Goal: Transaction & Acquisition: Purchase product/service

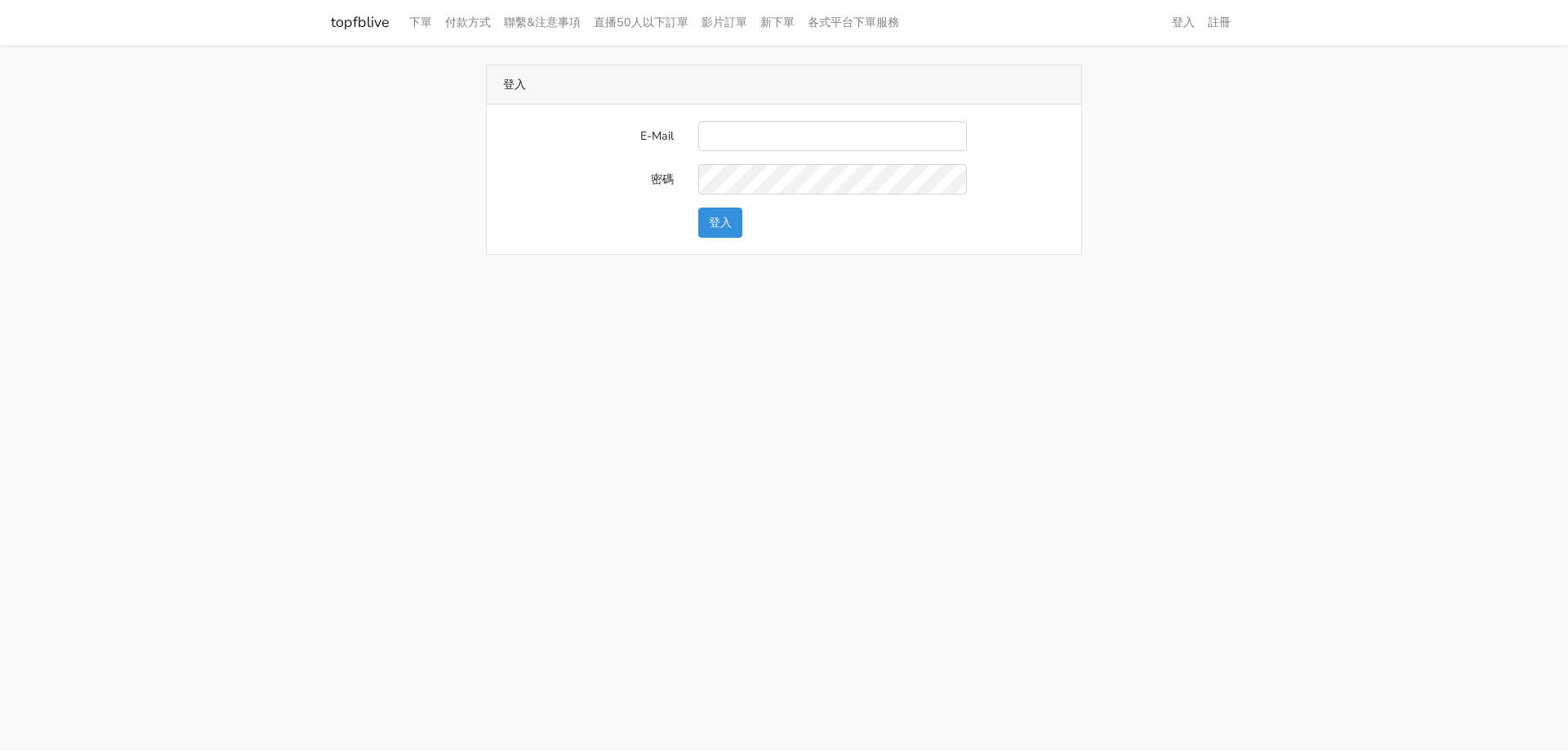
click at [885, 147] on input "E-Mail" at bounding box center [833, 136] width 269 height 30
type input "stu9850223@yahoo.com.tw"
click at [699, 207] on button "登入" at bounding box center [720, 222] width 44 height 30
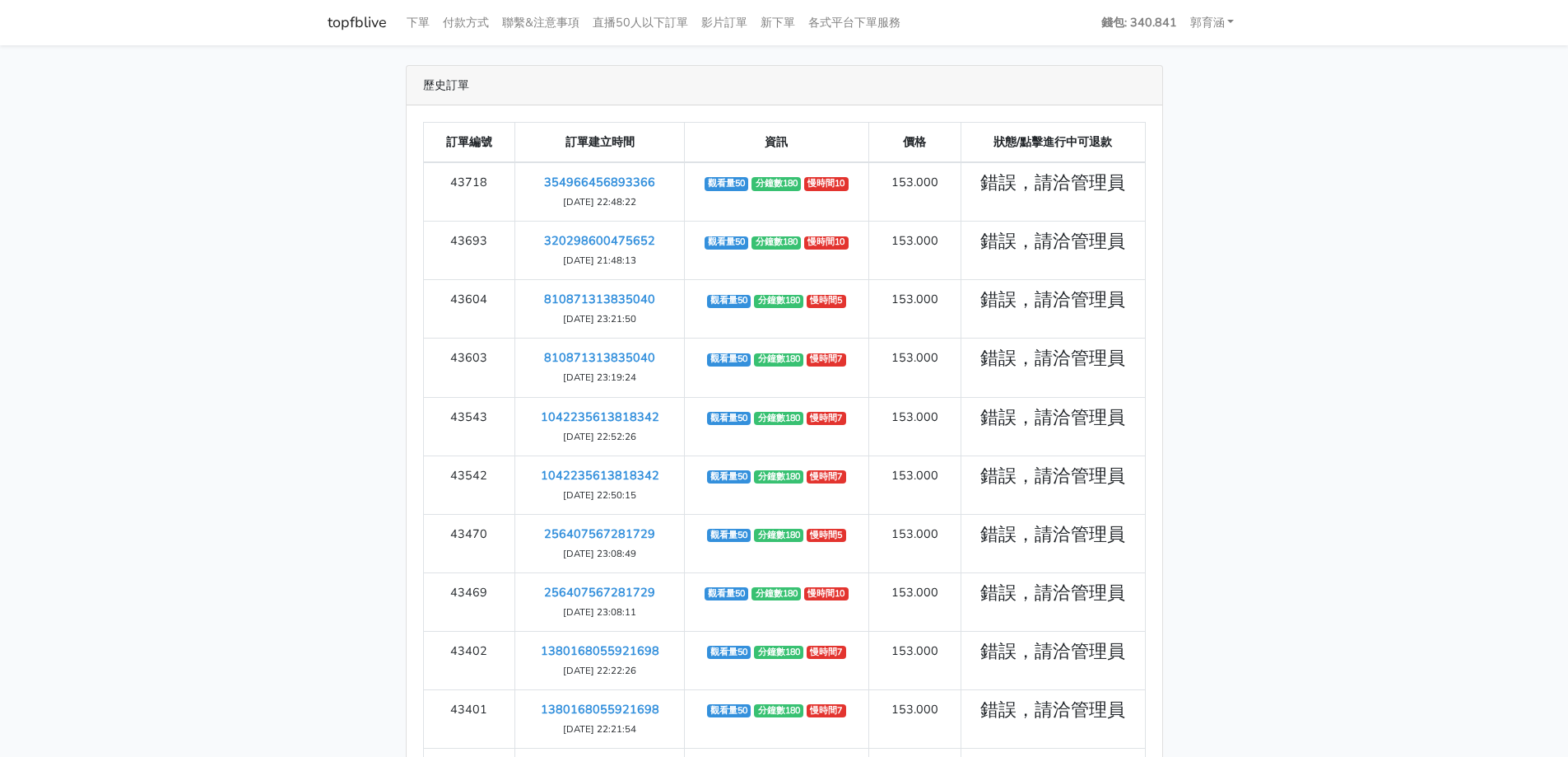
click at [1272, 206] on main "歷史訂單 訂單編號 訂單建立時間 資訊 價格 狀態/點擊進行中可退款 43718 354966456893366 [DATE] 22:48:22 觀看量50 ‹" at bounding box center [784, 590] width 1568 height 1089
click at [1525, 600] on main "歷史訂單 訂單編號 訂單建立時間 資訊 價格 狀態/點擊進行中可退款 43718 354966456893366 [DATE] 22:48:22 觀看量50 ‹" at bounding box center [784, 590] width 1568 height 1089
click at [872, 15] on link "各式平台下單服務" at bounding box center [855, 23] width 105 height 32
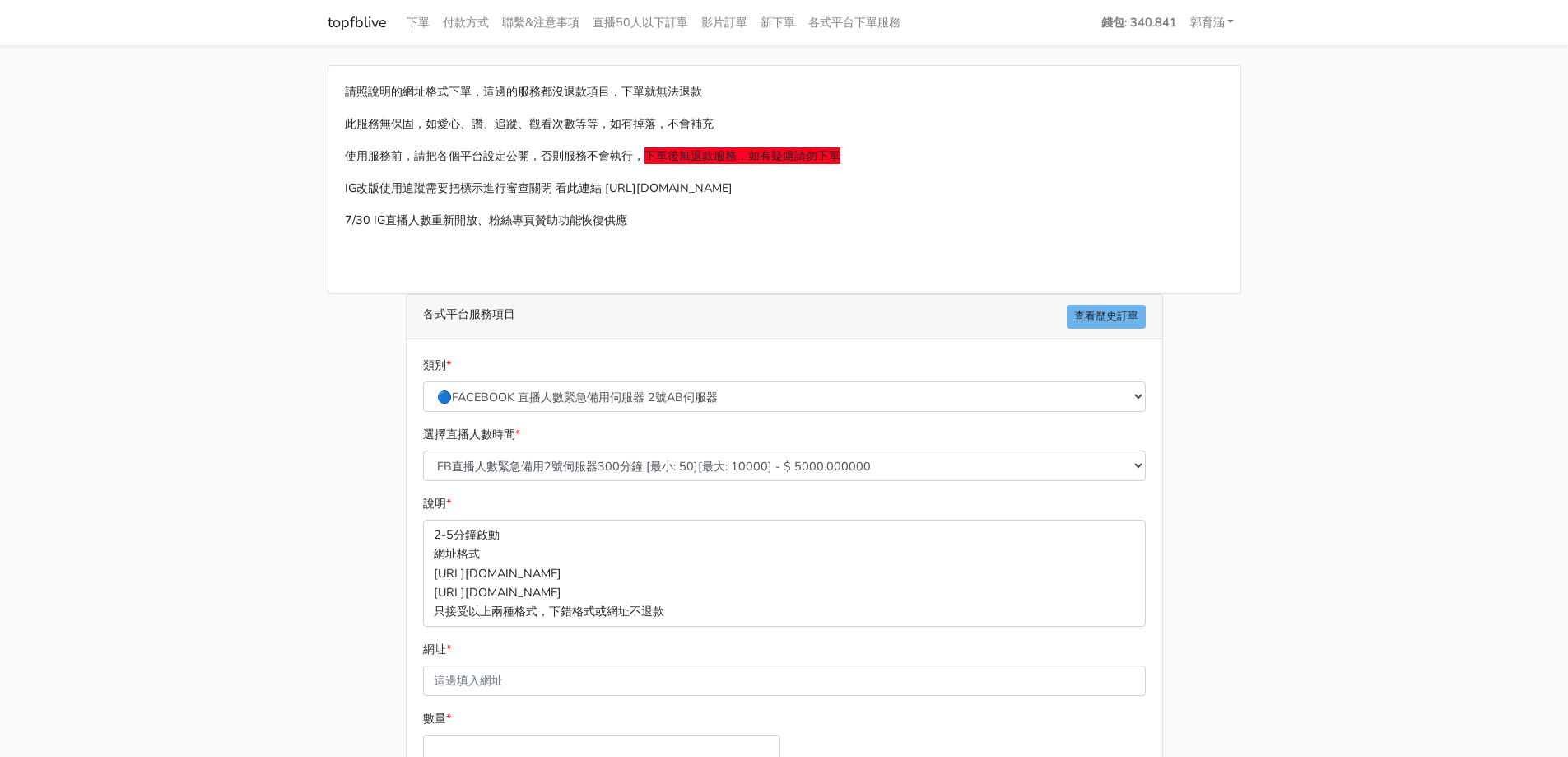
click at [209, 334] on main "請照說明的網址格式下單，這邊的服務都沒退款項目，下單就無法退款 此服務無保固，如愛心、讚、追蹤、觀看次數等等，如有掉落，不會補充 使用服務前，請把各個平台設定…" at bounding box center [784, 488] width 1568 height 887
click at [667, 401] on select "🔵FACEBOOK 直播人數緊急備用伺服器 2號AB伺服器 🔵FACEBOOK 網軍專用貼文留言 安全保密 🔵FACEBOOK 直播人數緊急備用伺服器 J1 …" at bounding box center [784, 396] width 723 height 30
select select "🔯6/15新增Tiktok直播人數 穩定上人 SC"
click at [423, 381] on select "🔵FACEBOOK 直播人數緊急備用伺服器 2號AB伺服器 🔵FACEBOOK 網軍專用貼文留言 安全保密 🔵FACEBOOK 直播人數緊急備用伺服器 J1 …" at bounding box center [784, 396] width 723 height 30
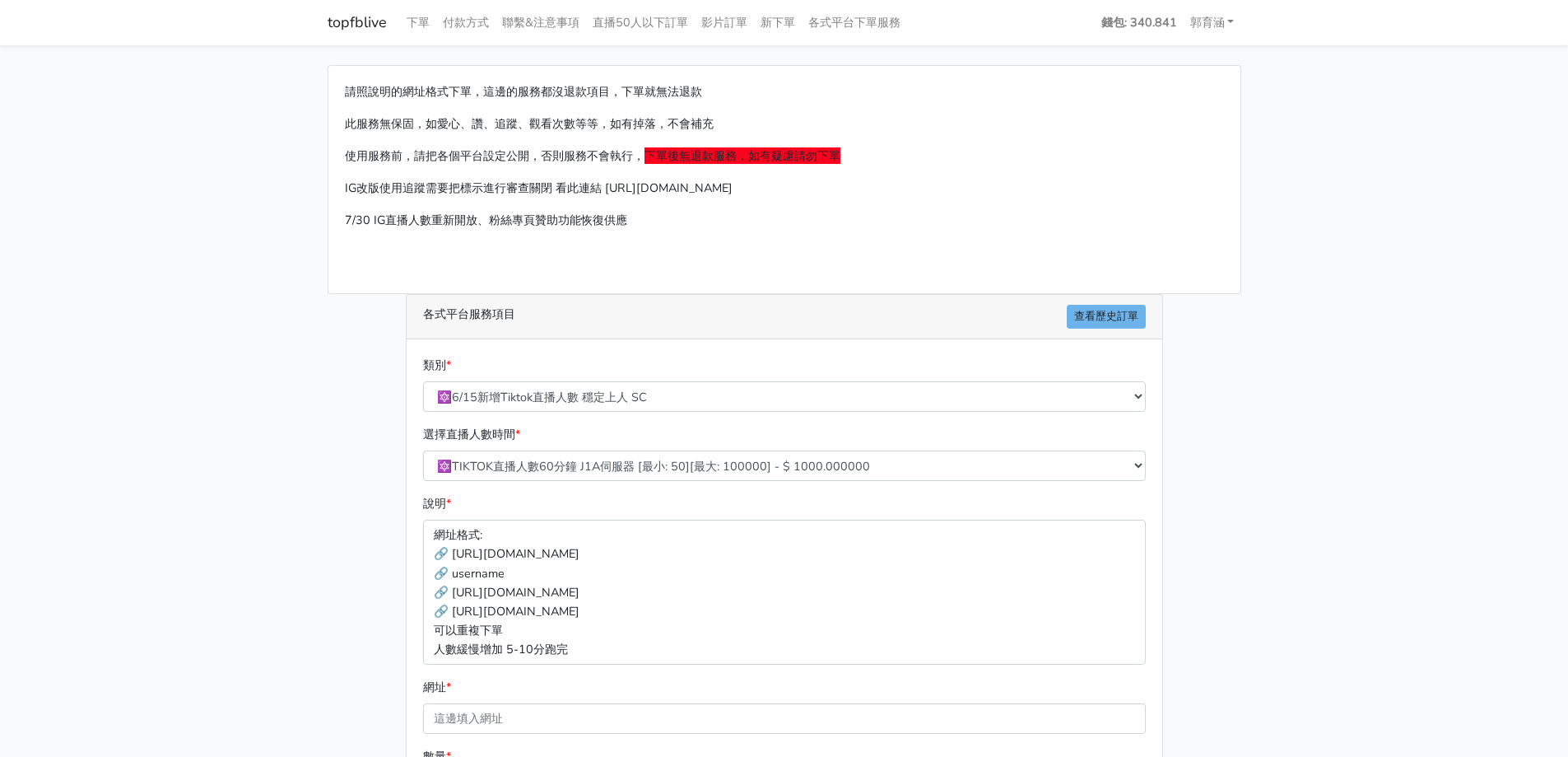
click at [306, 448] on main "請照說明的網址格式下單，這邊的服務都沒退款項目，下單就無法退款 此服務無保固，如愛心、讚、追蹤、觀看次數等等，如有掉落，不會補充 使用服務前，請把各個平台設定…" at bounding box center [784, 507] width 1568 height 924
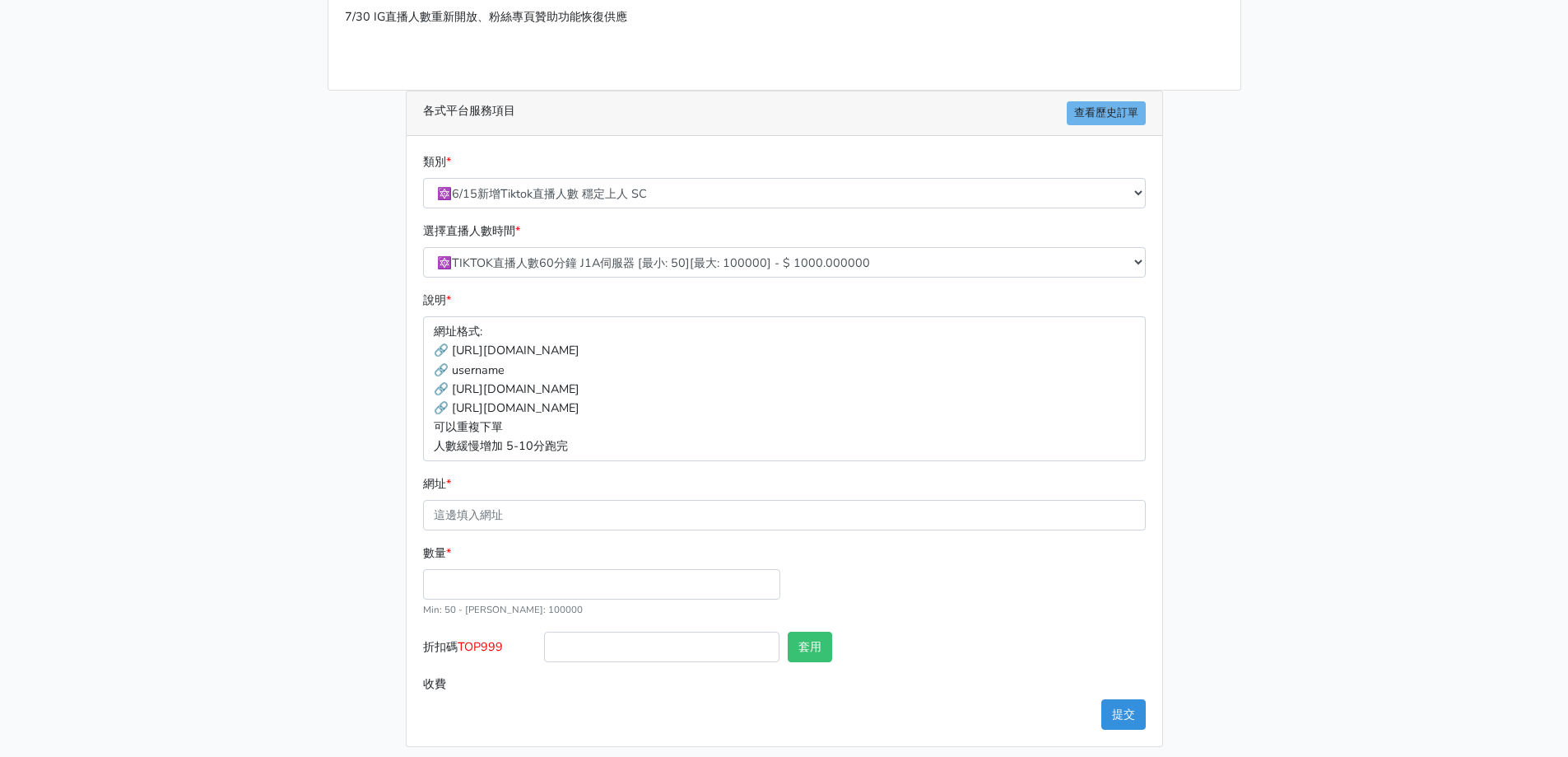
scroll to position [213, 0]
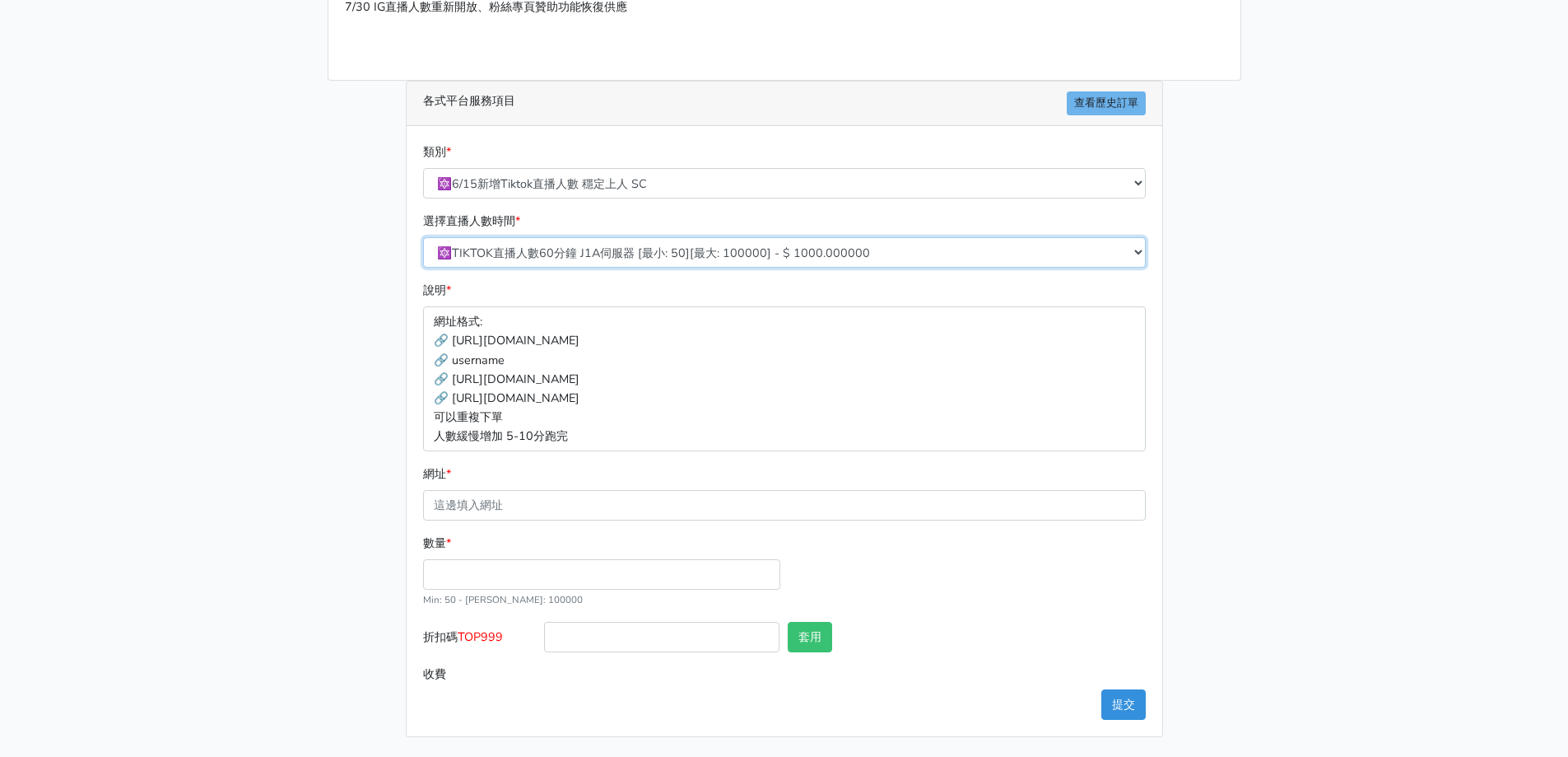
click at [623, 261] on select "🔯TIKTOK直播人數60分鐘 J1A伺服器 [最小: 50][最大: 100000] - $ 1000.000000 🔯TIKTOK直播人數120分鐘 J1…" at bounding box center [784, 252] width 723 height 30
select select "539"
click at [423, 237] on select "🔯TIKTOK直播人數60分鐘 J1A伺服器 [最小: 50][最大: 100000] - $ 1000.000000 🔯TIKTOK直播人數120分鐘 J1…" at bounding box center [784, 252] width 723 height 30
click at [551, 514] on input "網址 *" at bounding box center [784, 505] width 723 height 30
paste input "https://www.tiktok.com/@kiss5702003/live?enter_from_merge=others_homepage&enter…"
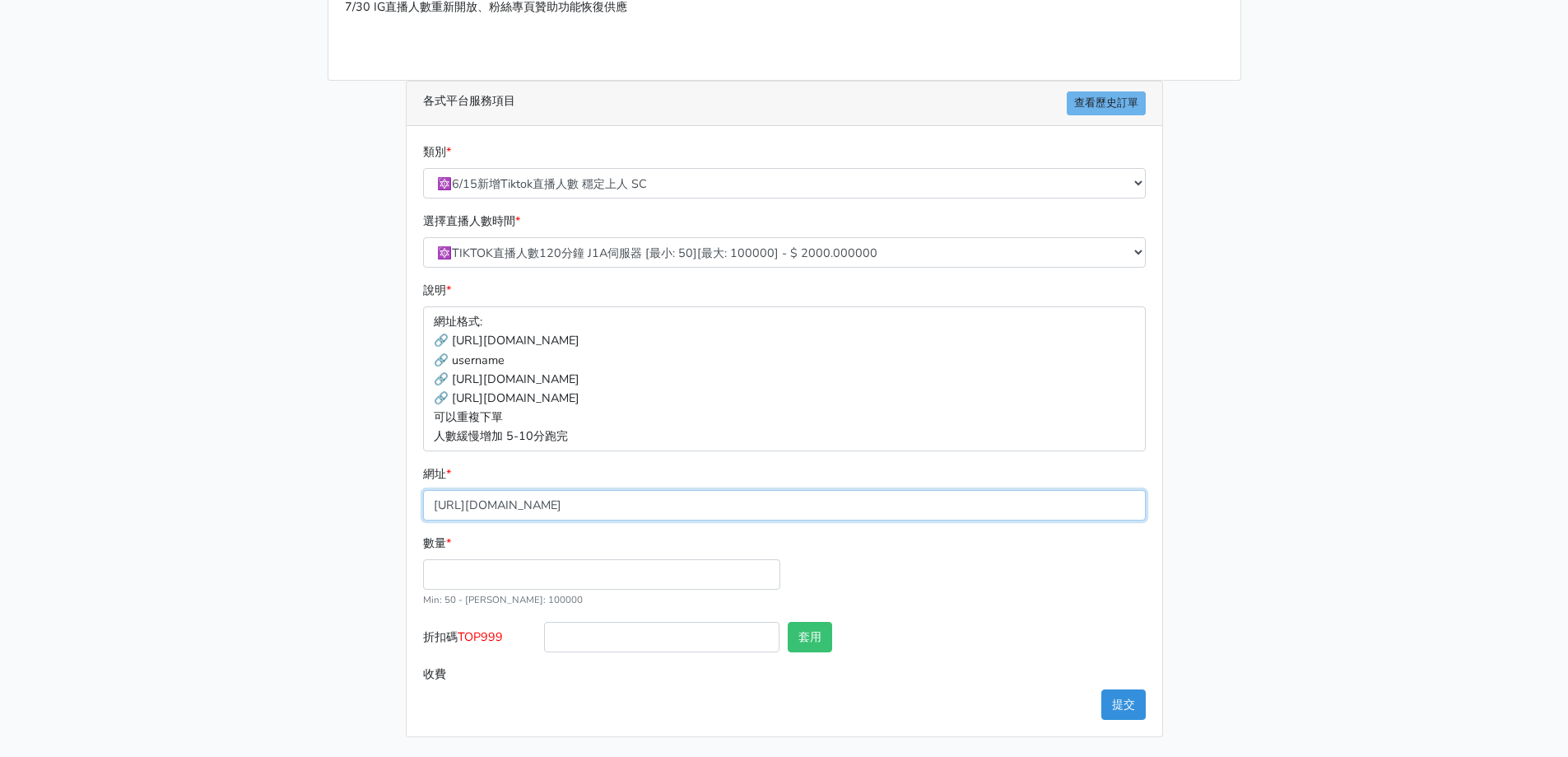
type input "https://www.tiktok.com/@kiss5702003/live?enter_from_merge=others_homepage&enter…"
click at [270, 566] on main "請照說明的網址格式下單，這邊的服務都沒退款項目，下單就無法退款 此服務無保固，如愛心、讚、追蹤、觀看次數等等，如有掉落，不會補充 使用服務前，請把各個平台設定…" at bounding box center [784, 293] width 1568 height 924
click at [463, 575] on input "數量 *" at bounding box center [602, 575] width 357 height 30
type input "50"
type input "100.000"
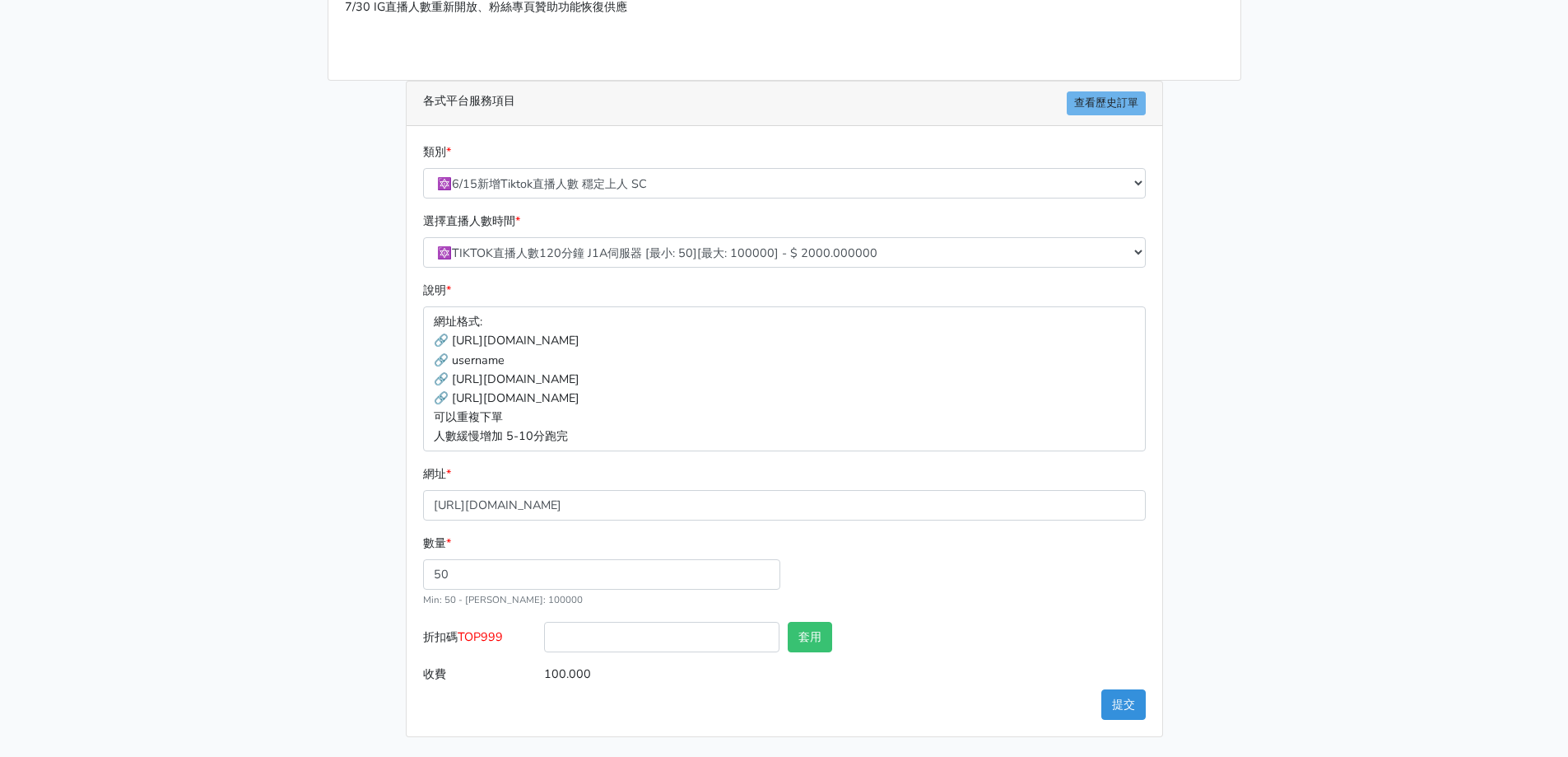
click at [368, 519] on div "請照說明的網址格式下單，這邊的服務都沒退款項目，下單就無法退款 此服務無保固，如愛心、讚、追蹤、觀看次數等等，如有掉落，不會補充 使用服務前，請把各個平台設定…" at bounding box center [784, 293] width 938 height 885
click at [1125, 712] on button "提交" at bounding box center [1123, 704] width 44 height 30
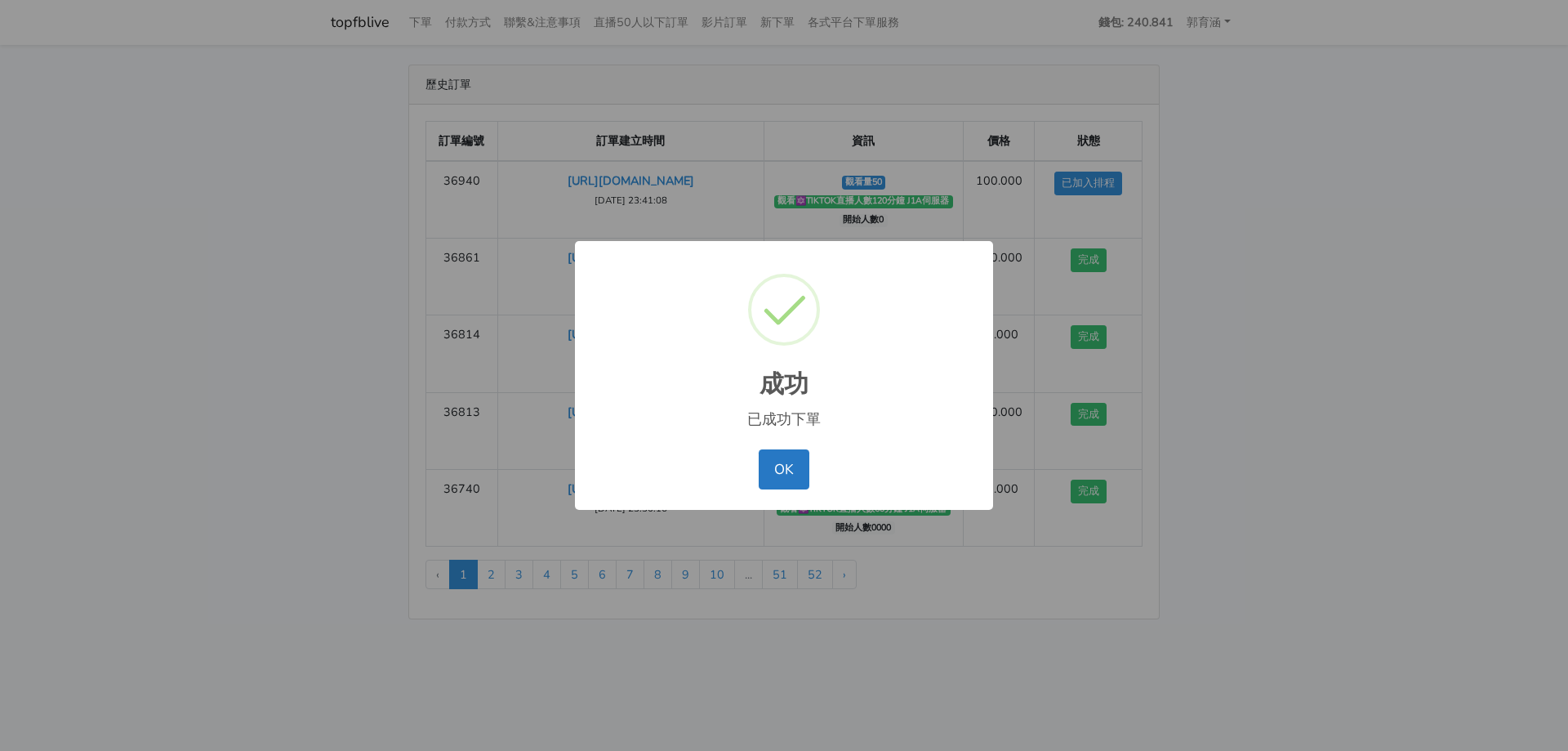
click at [758, 450] on button "OK" at bounding box center [783, 469] width 49 height 39
